Goal: Contribute content: Add original content to the website for others to see

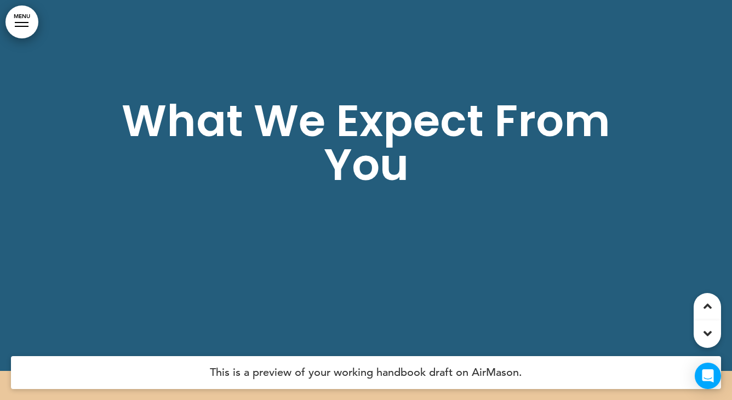
scroll to position [10701, 0]
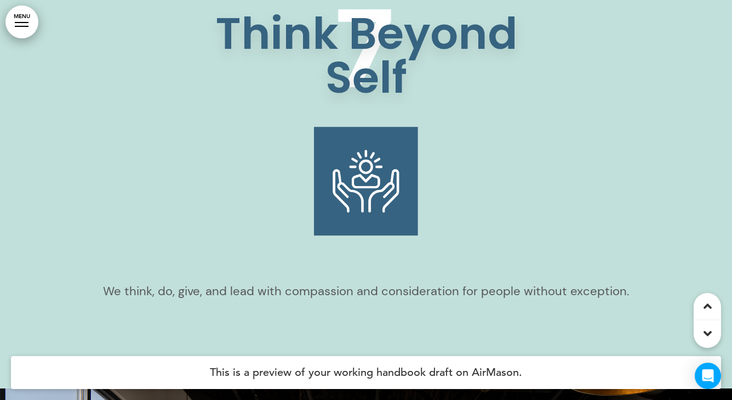
scroll to position [5227, 0]
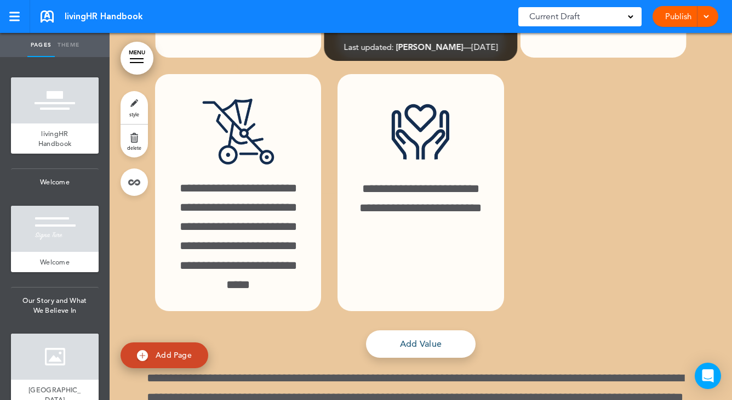
scroll to position [27708, 0]
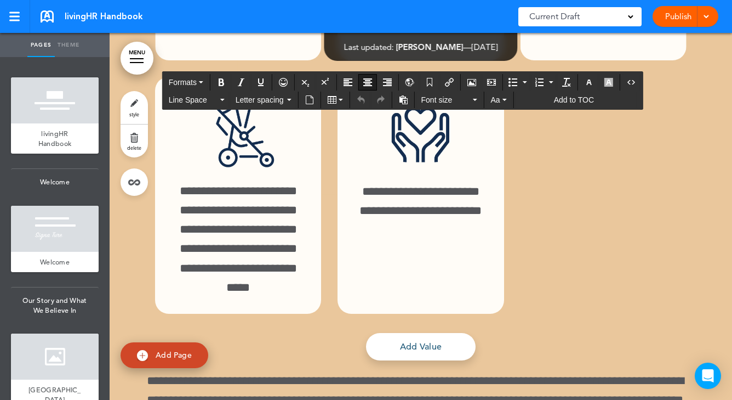
drag, startPoint x: 377, startPoint y: 292, endPoint x: 485, endPoint y: 302, distance: 109.0
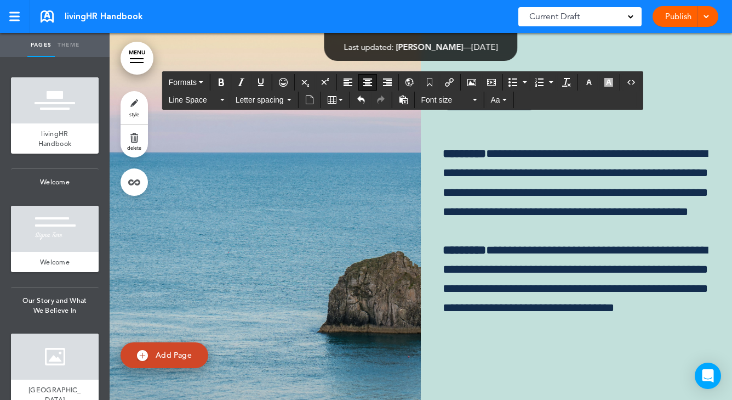
scroll to position [28233, 0]
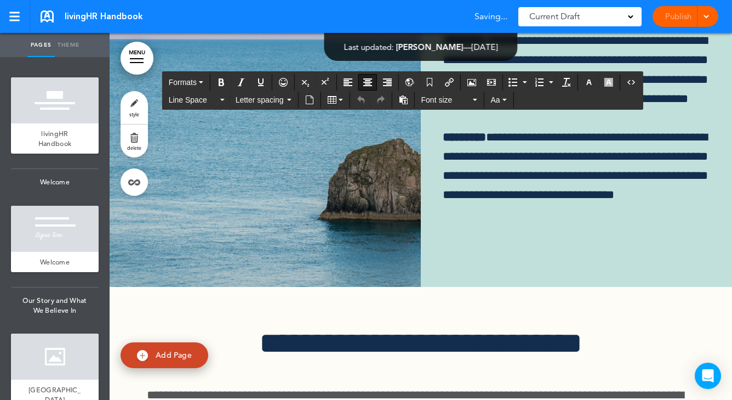
scroll to position [28473, 0]
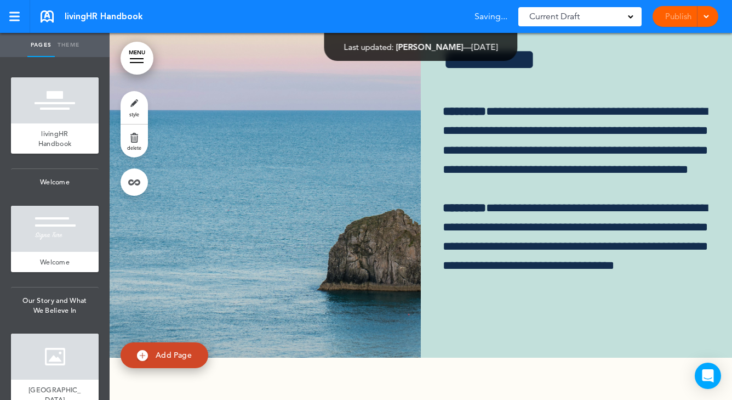
scroll to position [28251, 0]
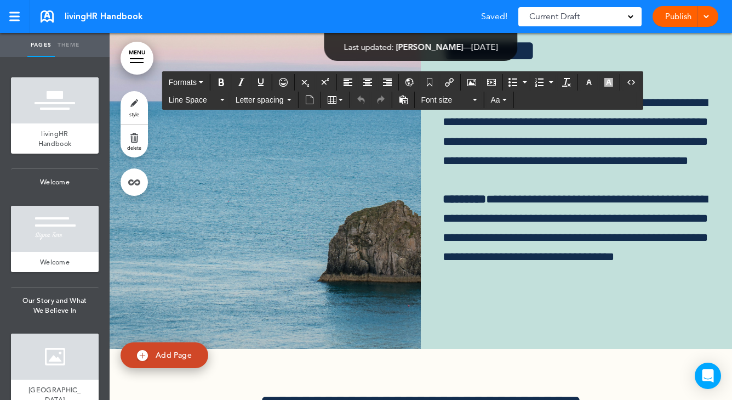
drag, startPoint x: 610, startPoint y: 341, endPoint x: 531, endPoint y: 168, distance: 190.6
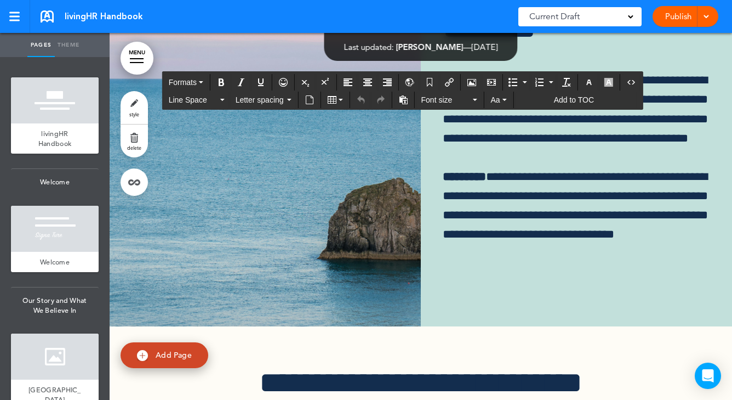
scroll to position [28277, 0]
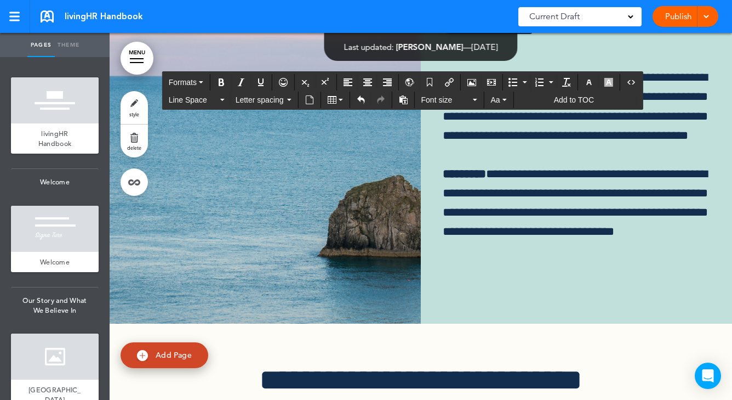
drag, startPoint x: 541, startPoint y: 162, endPoint x: 607, endPoint y: 161, distance: 65.8
drag, startPoint x: 542, startPoint y: 157, endPoint x: 598, endPoint y: 166, distance: 57.0
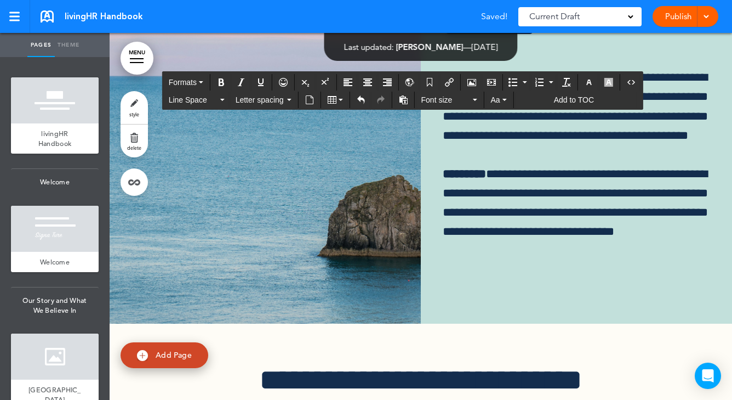
drag, startPoint x: 592, startPoint y: 157, endPoint x: 528, endPoint y: 158, distance: 64.7
click at [370, 82] on icon "Align center" at bounding box center [367, 82] width 9 height 9
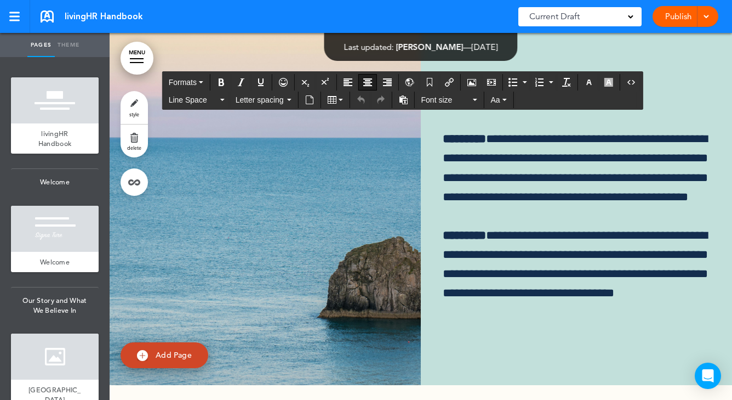
scroll to position [28213, 0]
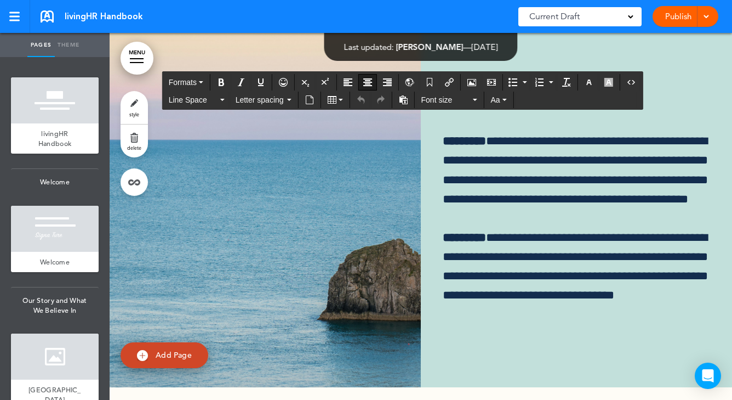
drag, startPoint x: 411, startPoint y: 260, endPoint x: 411, endPoint y: 300, distance: 40.6
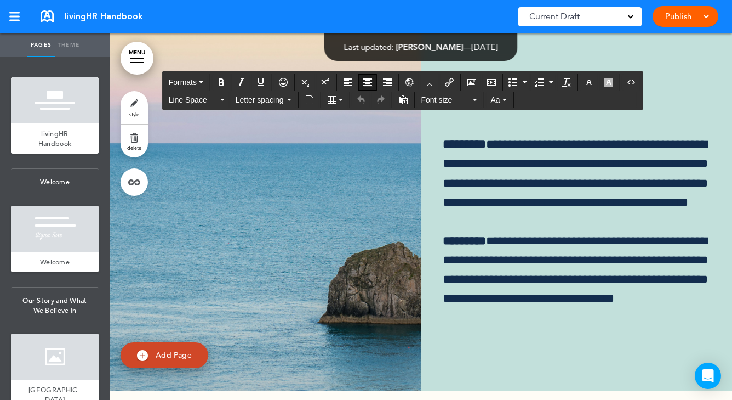
scroll to position [28240, 0]
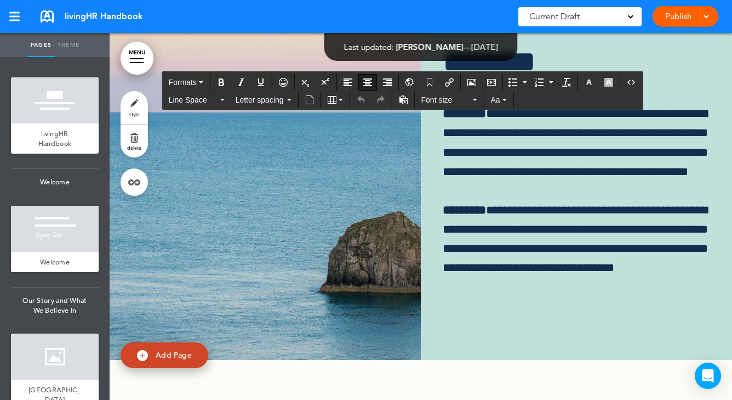
click at [476, 83] on icon "Airmason image" at bounding box center [472, 82] width 9 height 9
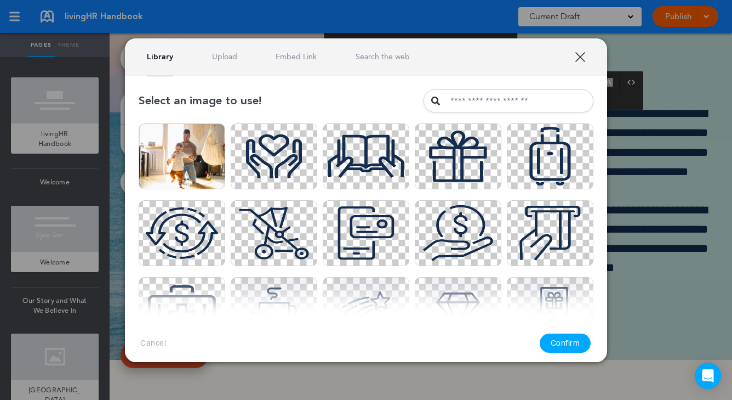
click at [225, 58] on link "Upload" at bounding box center [224, 57] width 25 height 10
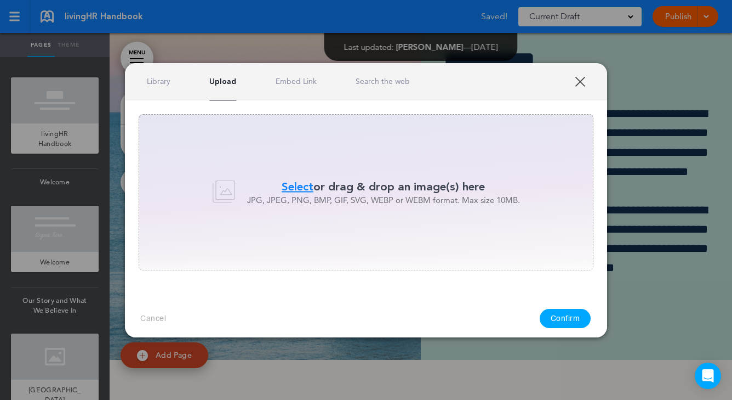
click at [304, 197] on p "JPG, JPEG, PNG, BMP, GIF, SVG, WEBP or WEBM format. Max size 10MB." at bounding box center [383, 200] width 273 height 11
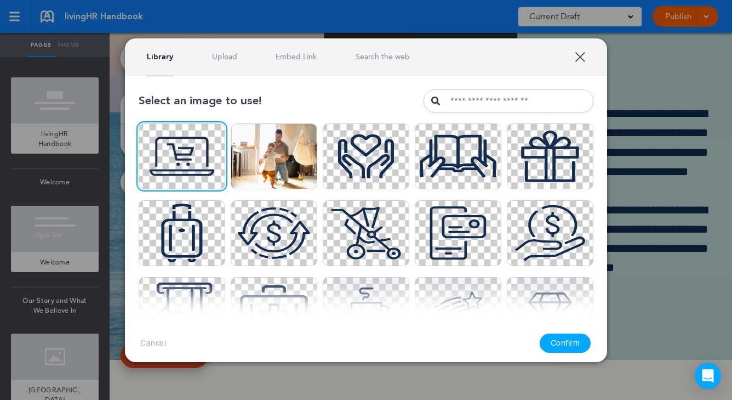
click at [562, 332] on div "Cancel Confirm" at bounding box center [366, 343] width 482 height 52
click at [566, 345] on button "Confirm" at bounding box center [566, 342] width 52 height 19
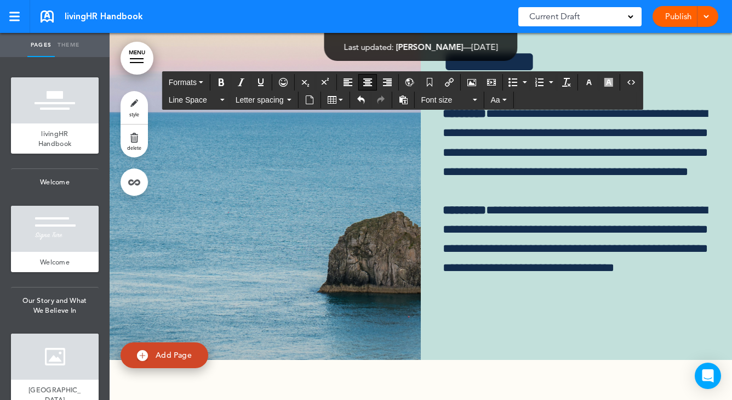
drag, startPoint x: 668, startPoint y: 293, endPoint x: 639, endPoint y: 274, distance: 35.0
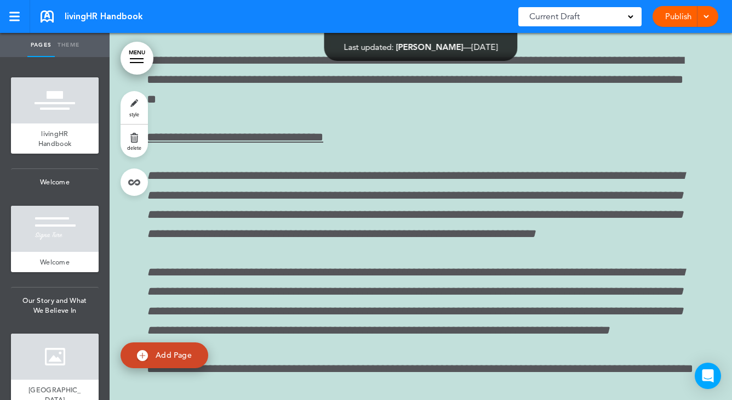
scroll to position [11418, 0]
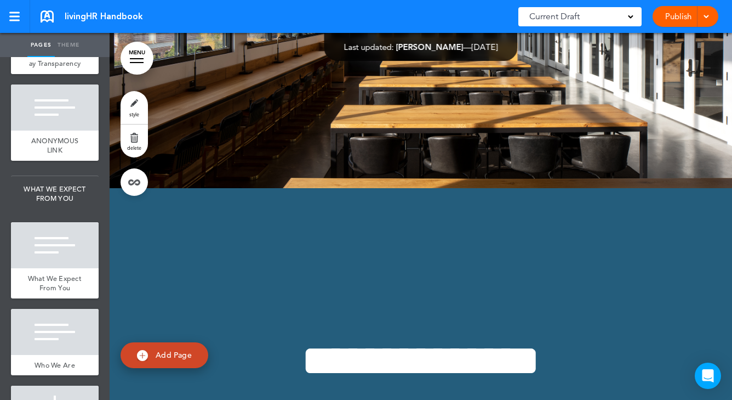
scroll to position [1604, 0]
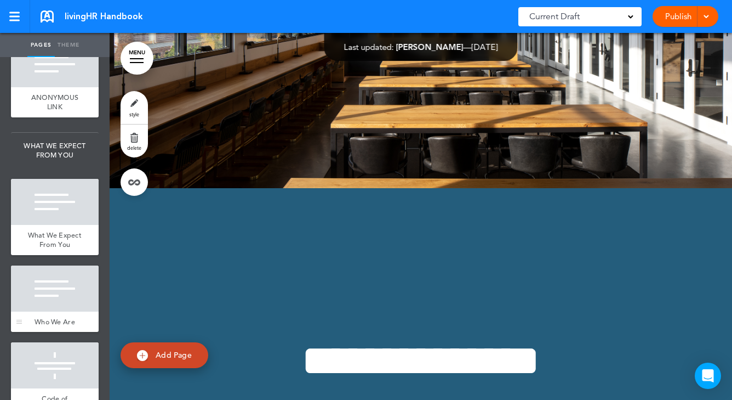
click at [59, 265] on div at bounding box center [55, 288] width 88 height 46
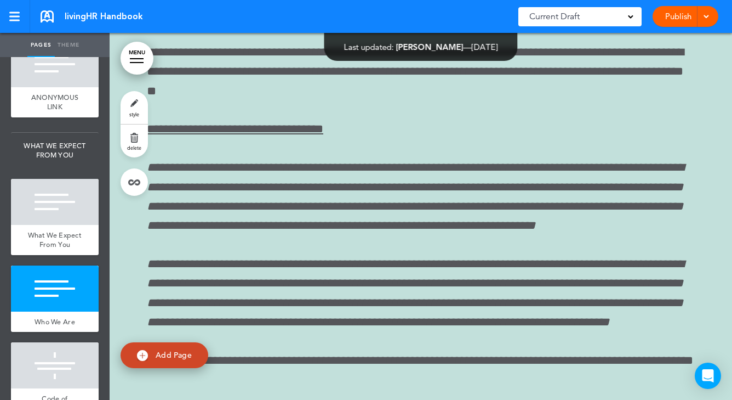
scroll to position [11430, 0]
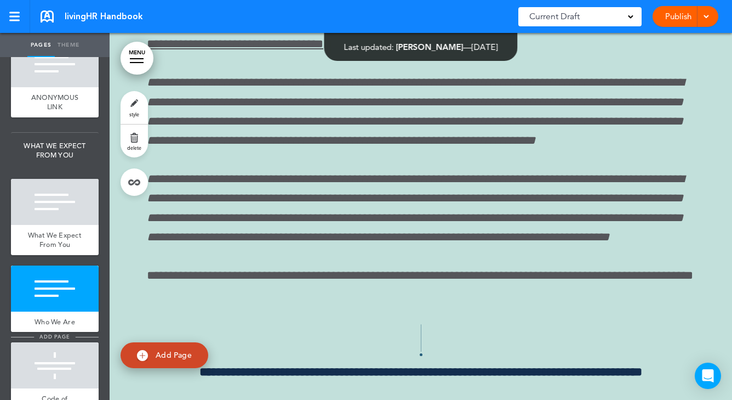
click at [49, 333] on span "add page" at bounding box center [54, 336] width 41 height 7
type input "********"
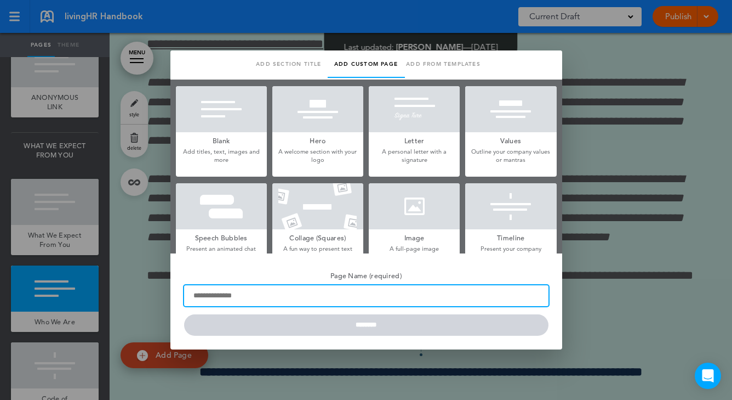
click at [267, 303] on input "Page Name (required)" at bounding box center [366, 295] width 364 height 21
click at [287, 299] on input "Page Name (required)" at bounding box center [366, 295] width 364 height 21
type input "**********"
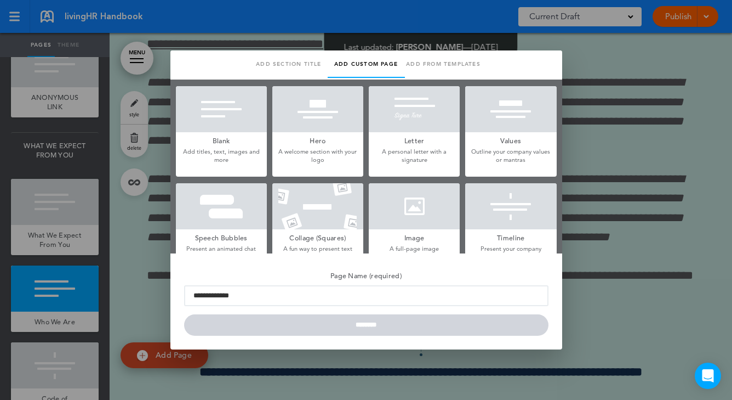
click at [218, 116] on div at bounding box center [221, 109] width 91 height 46
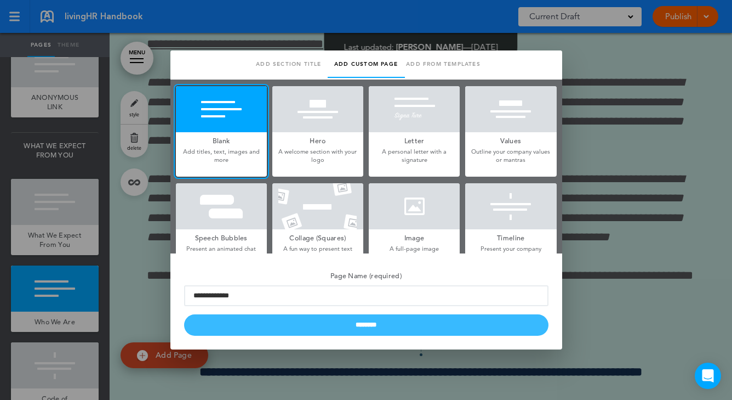
click at [406, 335] on input "********" at bounding box center [366, 324] width 364 height 21
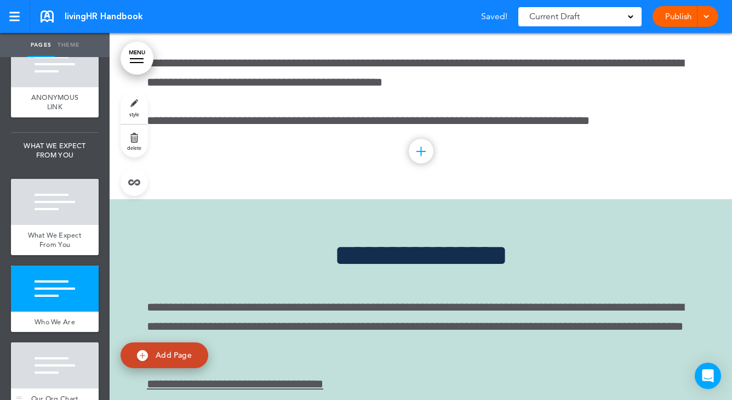
click at [52, 342] on div at bounding box center [55, 365] width 88 height 46
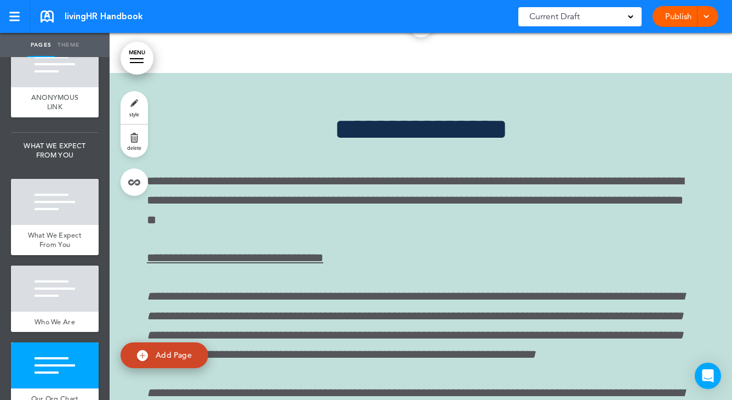
scroll to position [11560, 0]
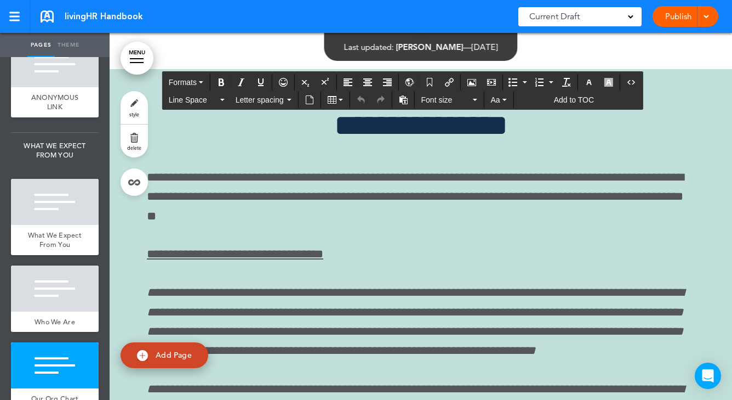
drag, startPoint x: 341, startPoint y: 240, endPoint x: 525, endPoint y: 244, distance: 183.7
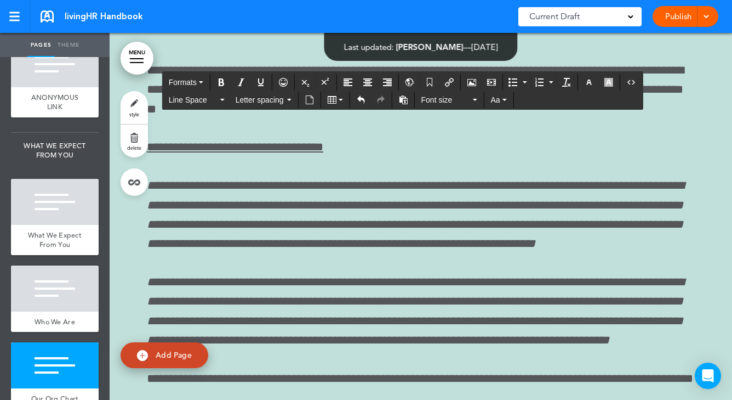
scroll to position [11668, 0]
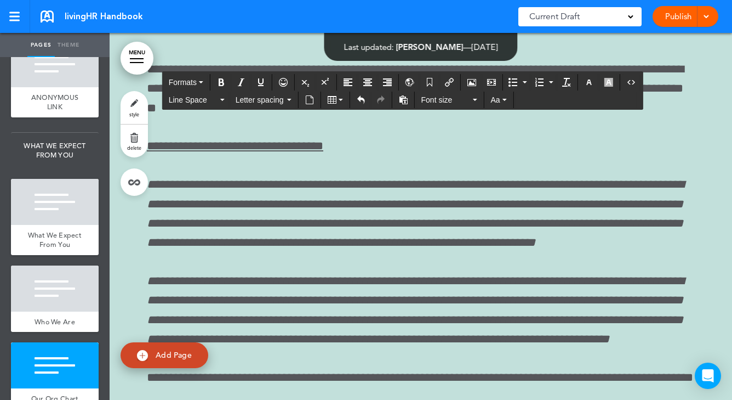
drag, startPoint x: 152, startPoint y: 178, endPoint x: 680, endPoint y: 341, distance: 553.0
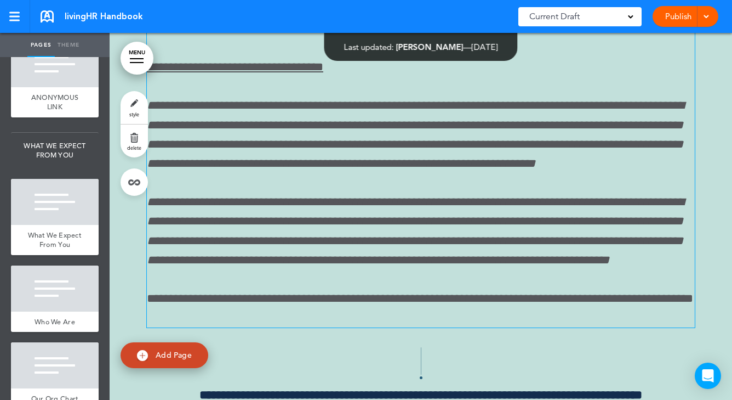
scroll to position [11604, 0]
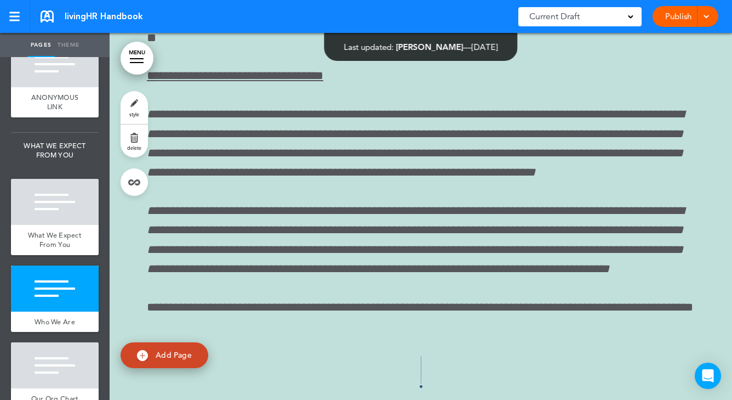
click at [146, 108] on link "style" at bounding box center [134, 107] width 27 height 33
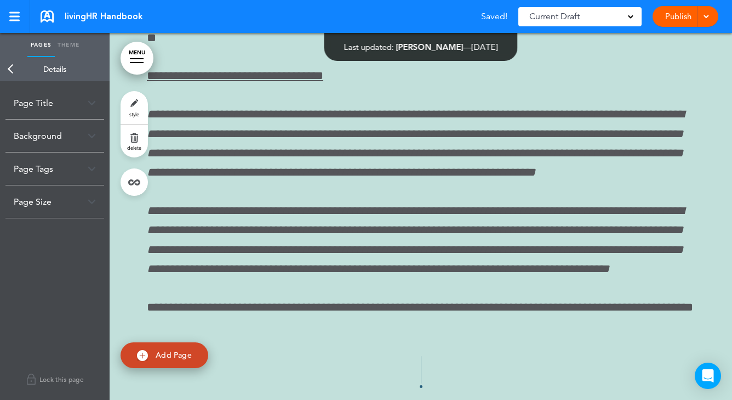
click at [55, 134] on div "Background" at bounding box center [54, 135] width 99 height 32
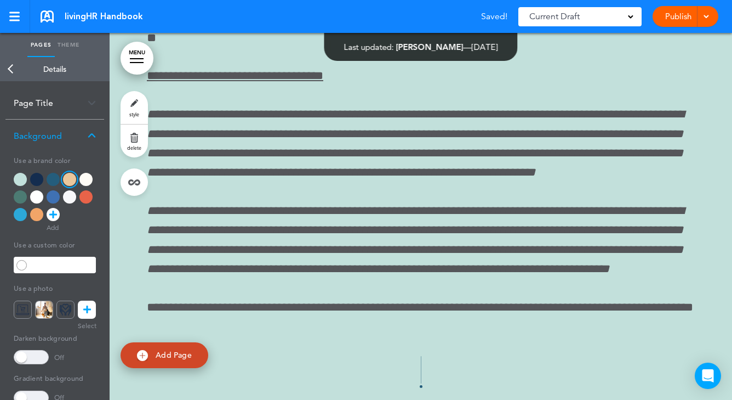
click at [84, 177] on div at bounding box center [85, 179] width 13 height 13
click at [49, 179] on div at bounding box center [53, 179] width 13 height 13
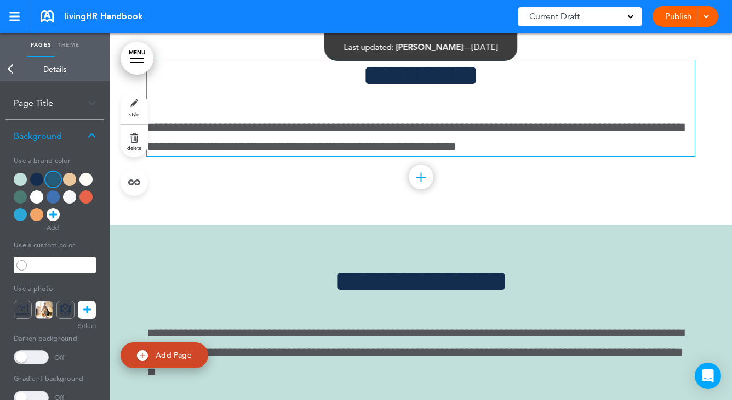
scroll to position [11284, 0]
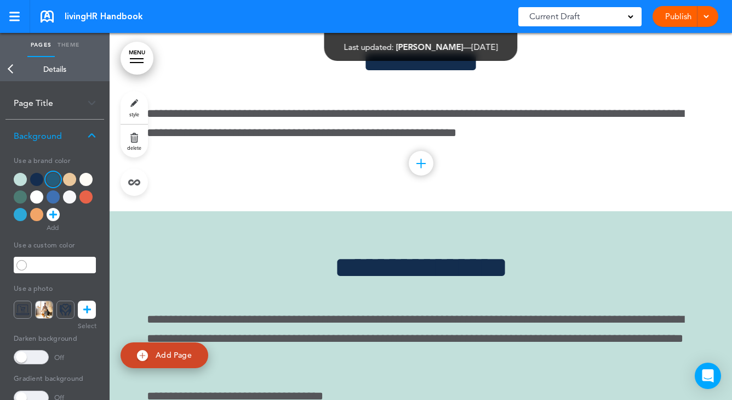
click at [23, 175] on div at bounding box center [20, 179] width 13 height 13
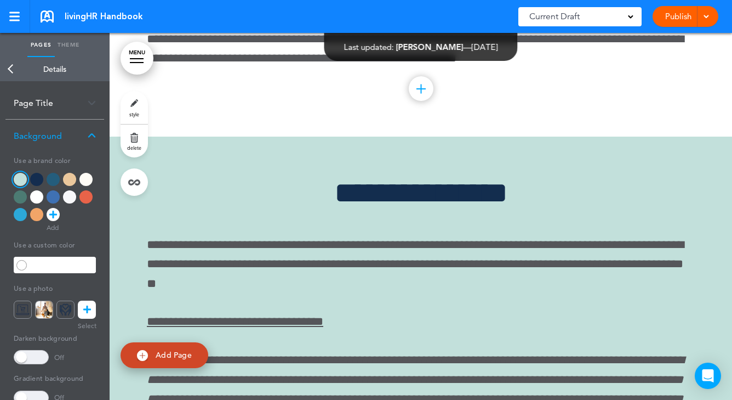
scroll to position [11422, 0]
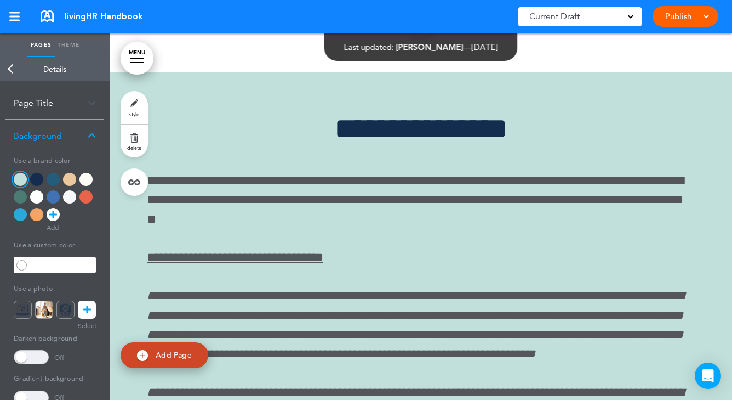
click at [73, 174] on div at bounding box center [69, 179] width 13 height 13
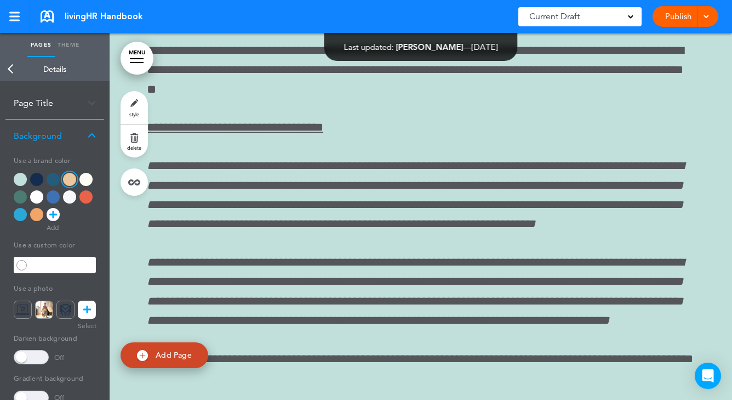
scroll to position [11560, 0]
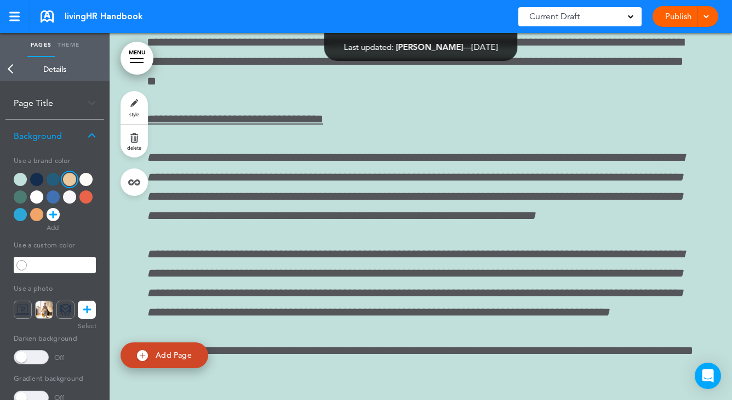
click at [15, 64] on link "Back" at bounding box center [11, 69] width 22 height 24
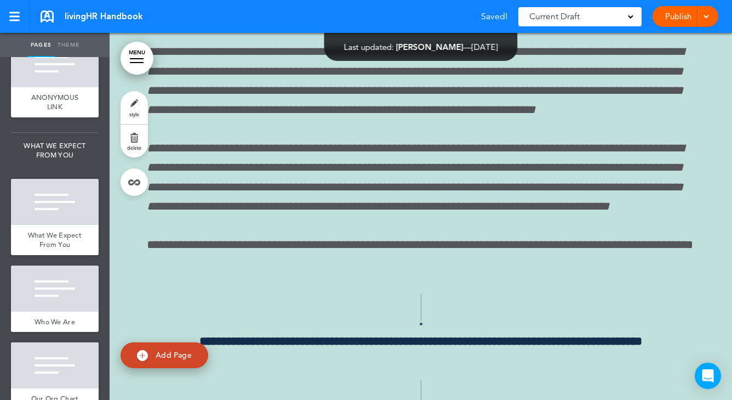
scroll to position [1731, 0]
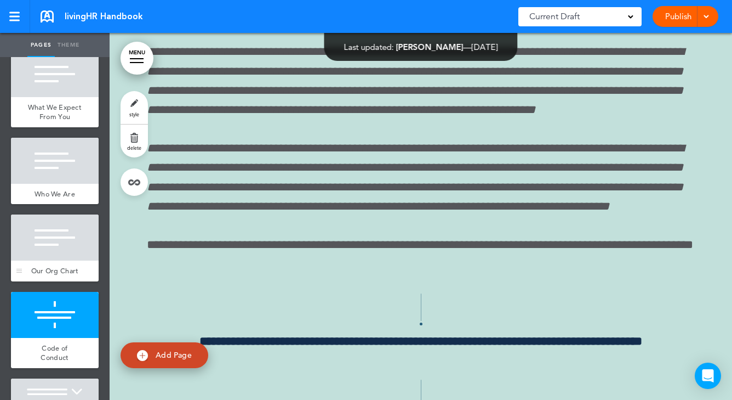
click at [62, 214] on div at bounding box center [55, 237] width 88 height 46
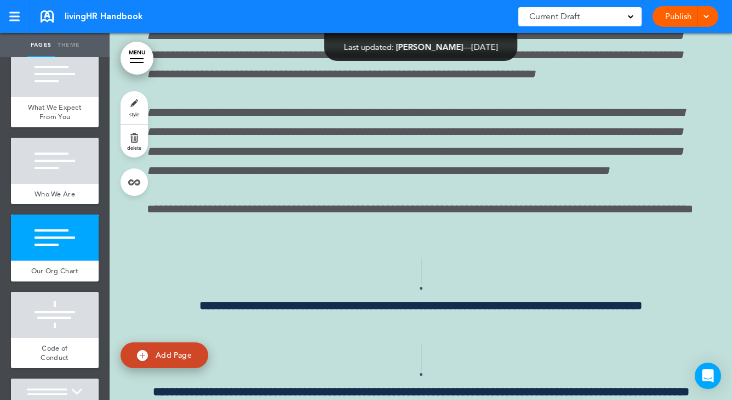
scroll to position [11702, 0]
click at [135, 110] on link "style" at bounding box center [134, 107] width 27 height 33
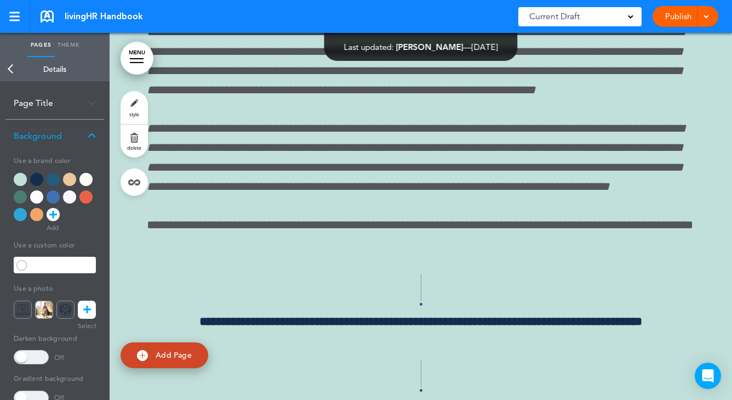
scroll to position [11667, 0]
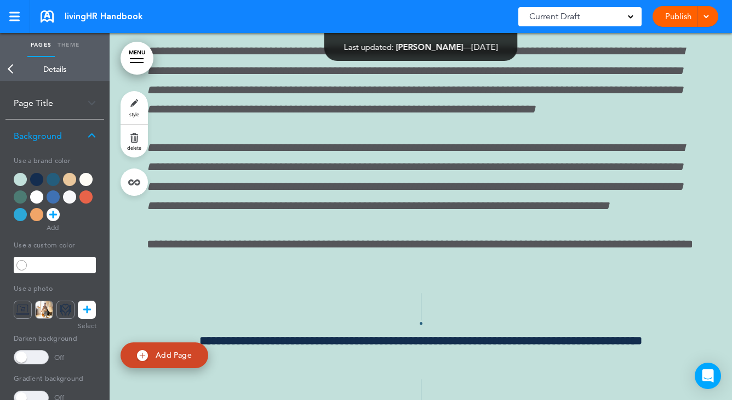
click at [88, 176] on div at bounding box center [85, 179] width 13 height 13
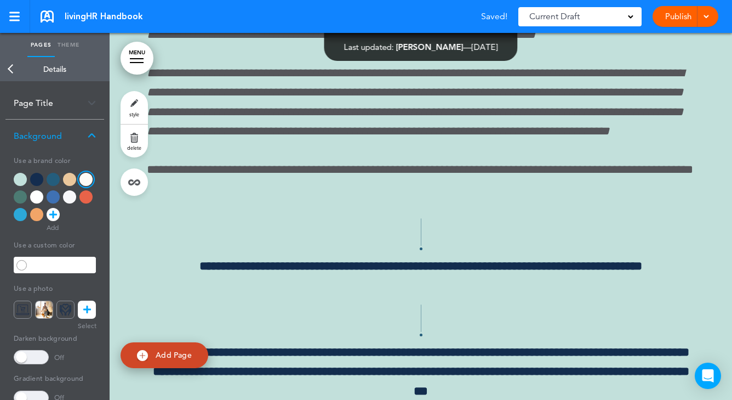
scroll to position [11604, 0]
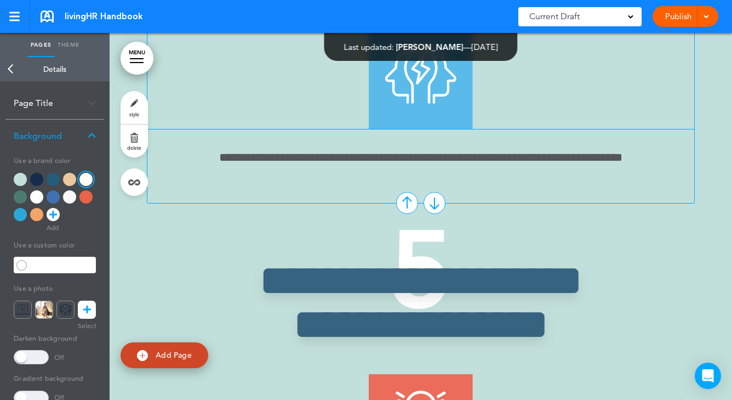
scroll to position [4318, 0]
